Goal: Find specific fact: Find specific fact

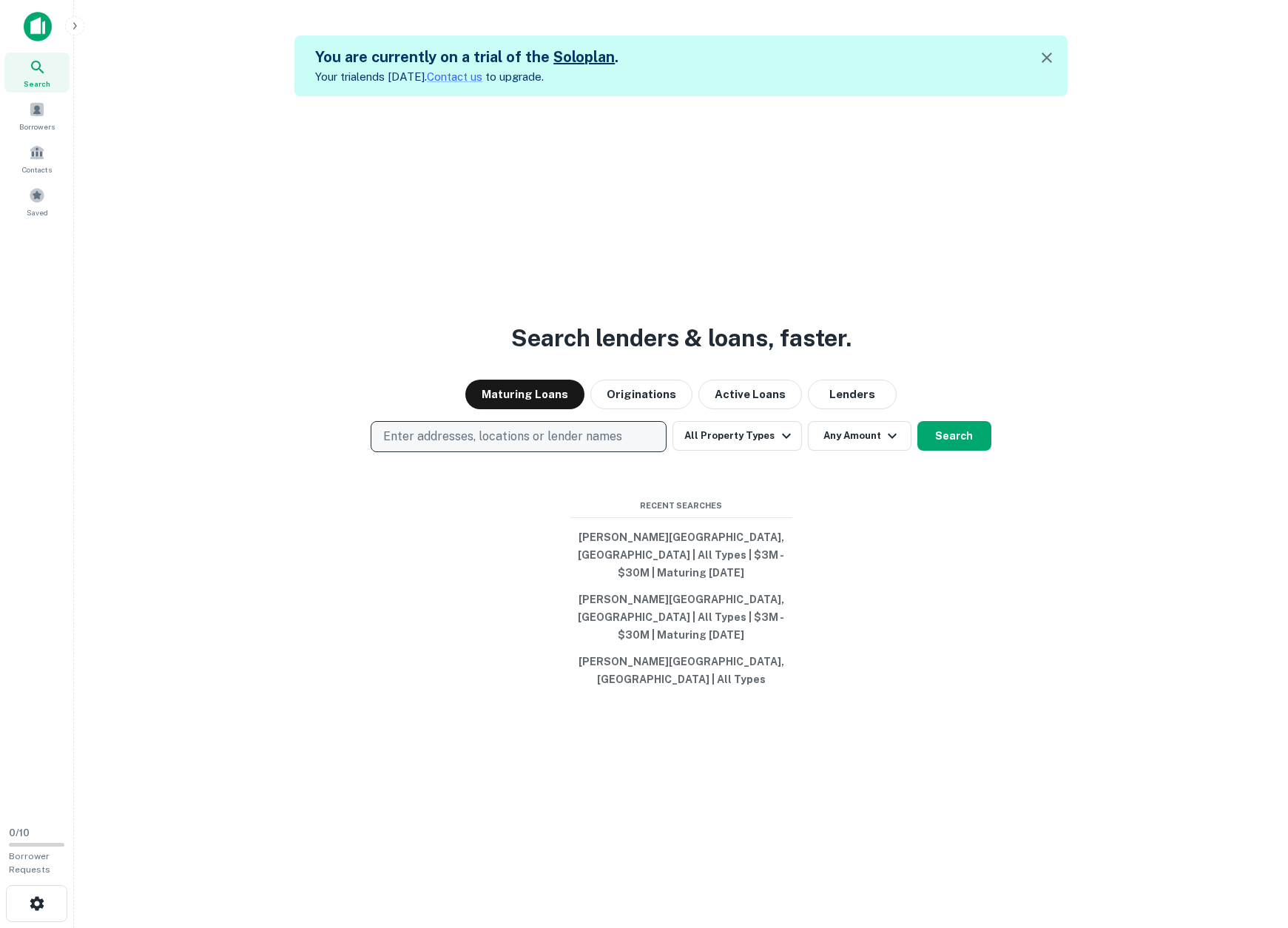
click at [540, 446] on p "Enter addresses, locations or lender names" at bounding box center [502, 437] width 239 height 18
drag, startPoint x: 540, startPoint y: 461, endPoint x: 508, endPoint y: 508, distance: 56.9
click at [508, 508] on input "text" at bounding box center [522, 506] width 295 height 42
paste input "**********"
type input "**********"
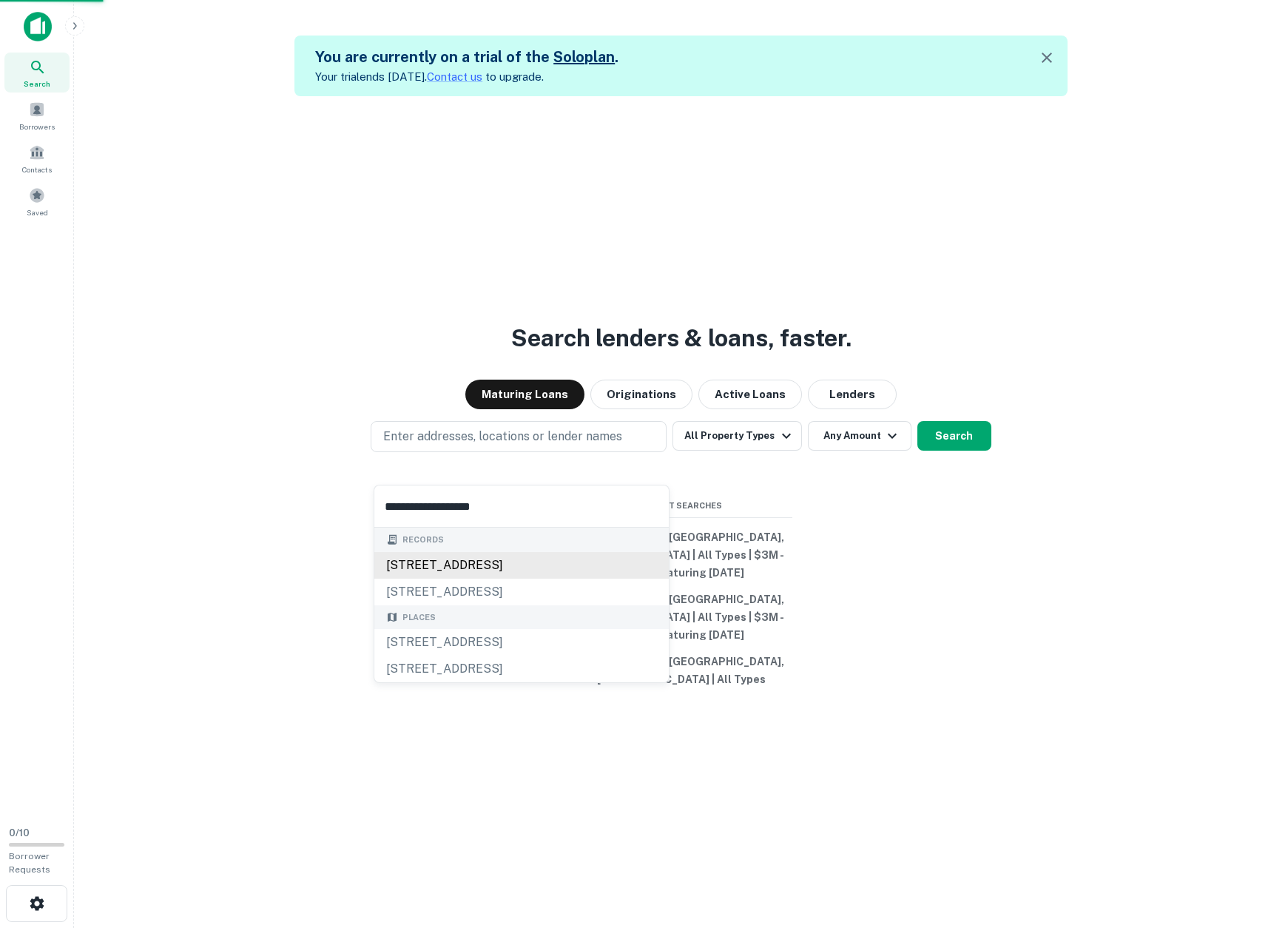
click at [572, 564] on div "[STREET_ADDRESS]" at bounding box center [522, 565] width 295 height 27
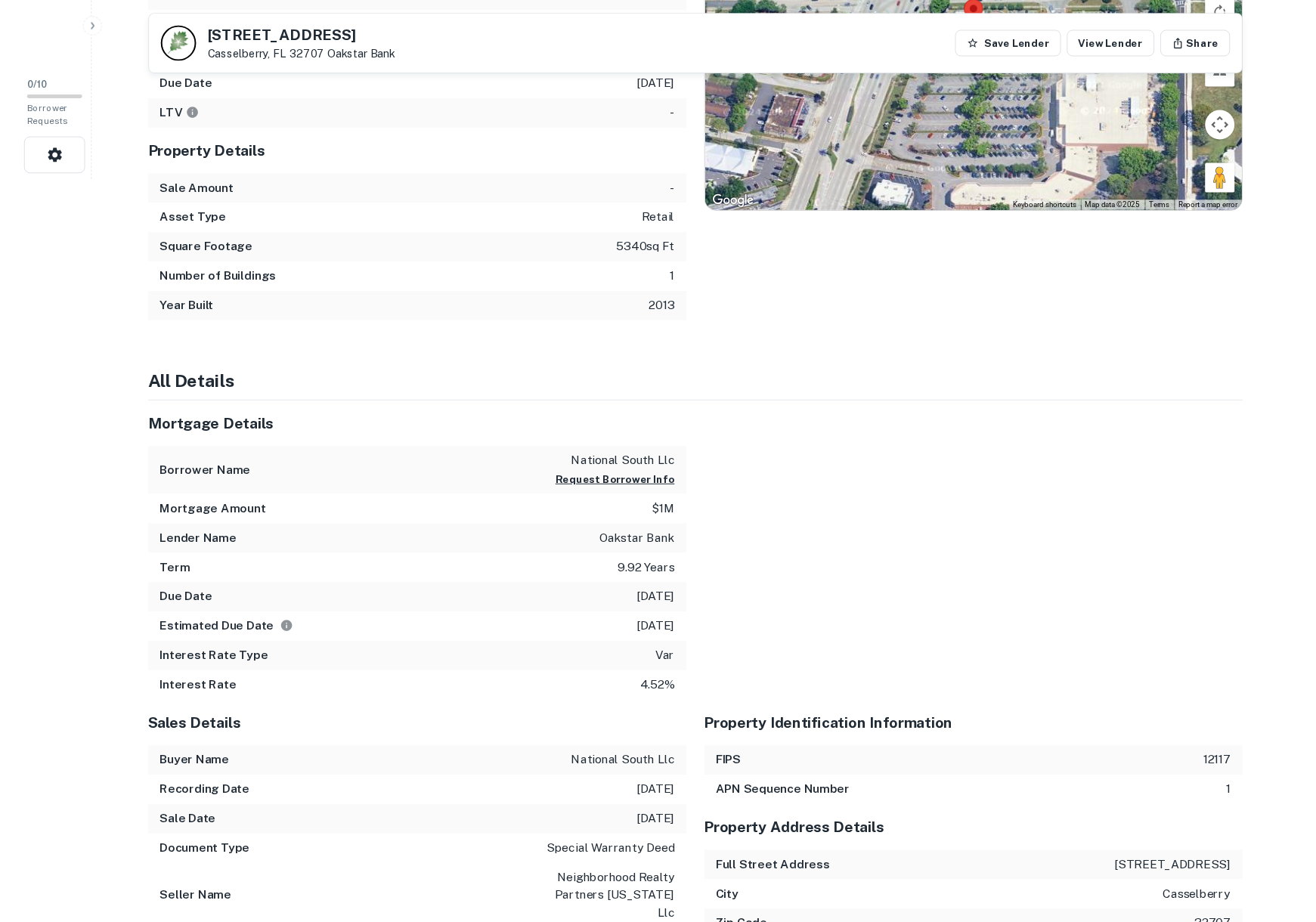
scroll to position [310, 0]
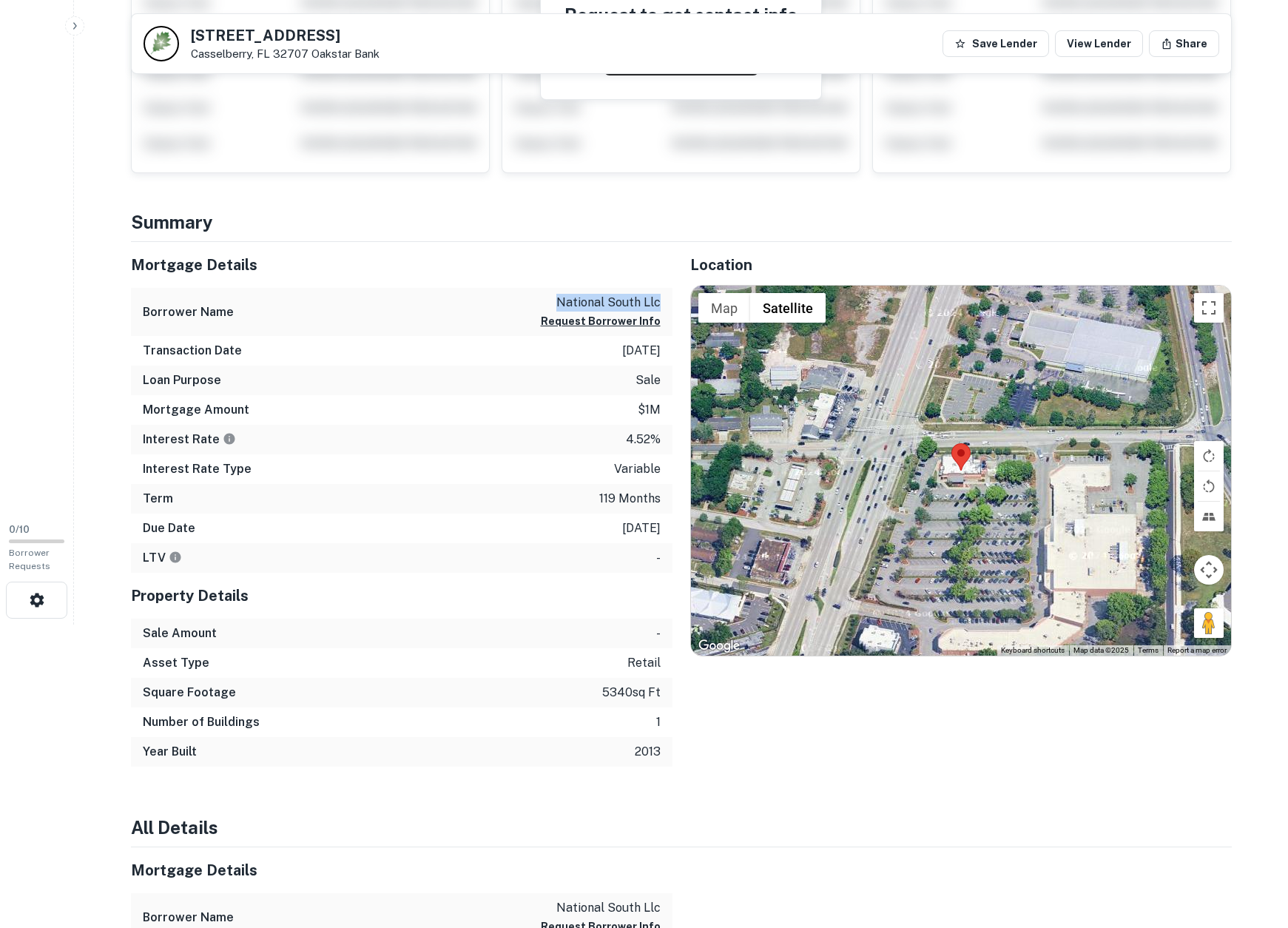
drag, startPoint x: 559, startPoint y: 303, endPoint x: 664, endPoint y: 304, distance: 105.0
click at [664, 304] on div "Borrower Name national south llc Request Borrower Info" at bounding box center [402, 311] width 542 height 48
copy p "national south llc"
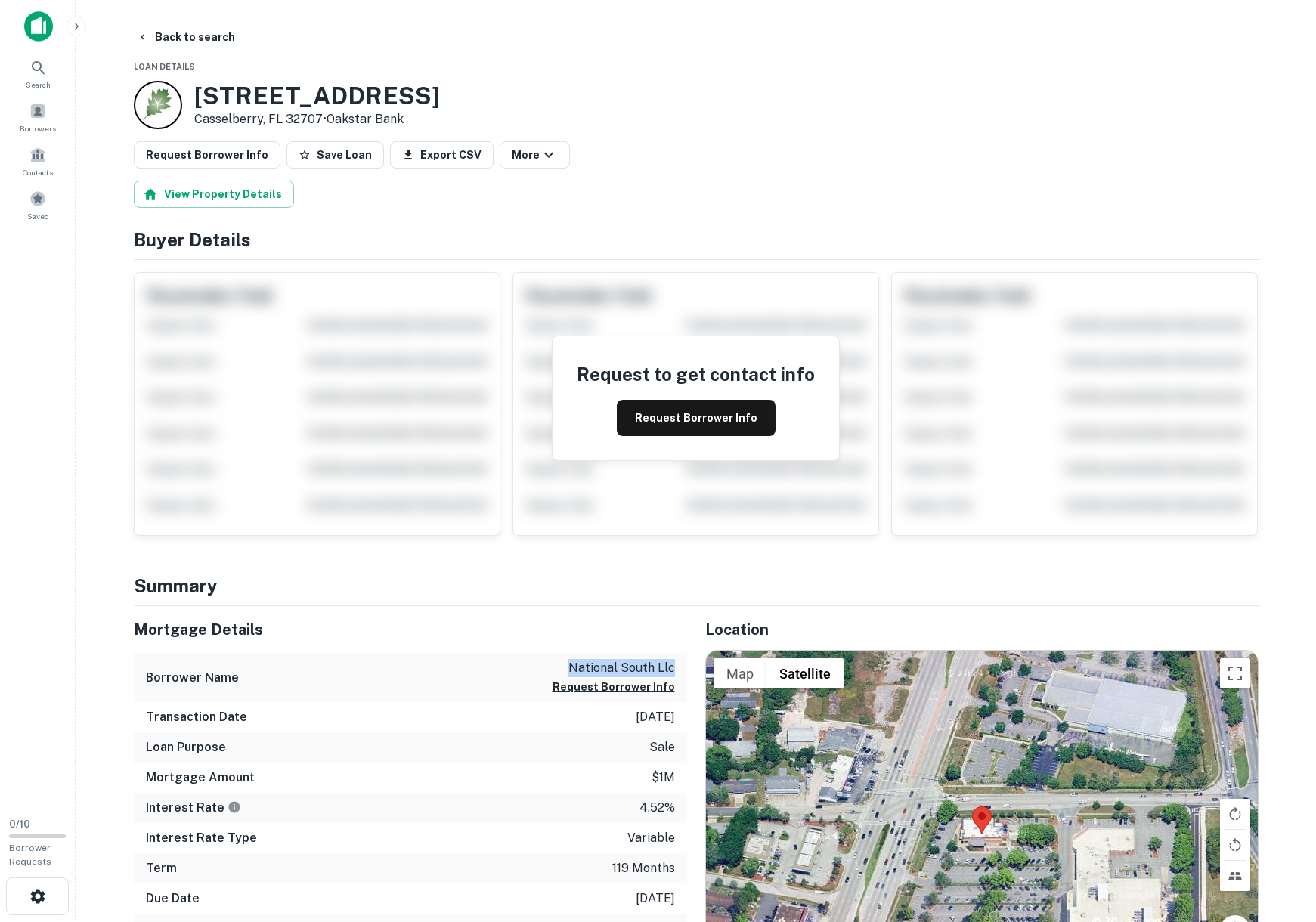
scroll to position [0, 0]
